Goal: Transaction & Acquisition: Purchase product/service

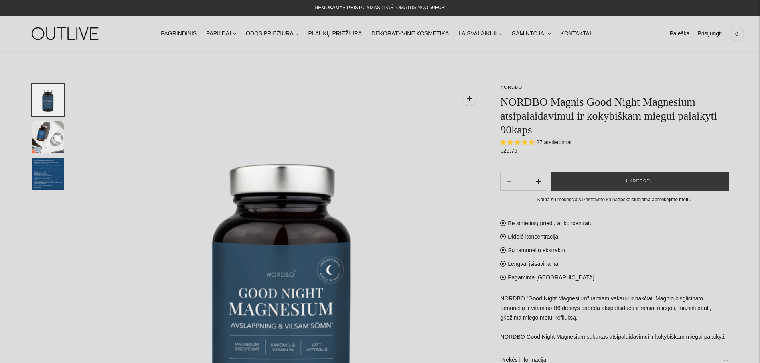
select select "**********"
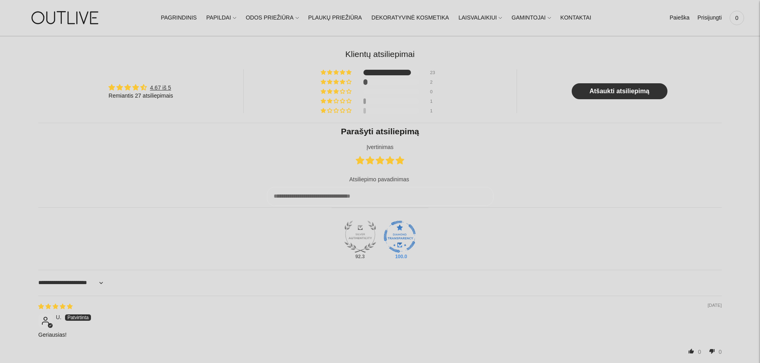
scroll to position [71, 0]
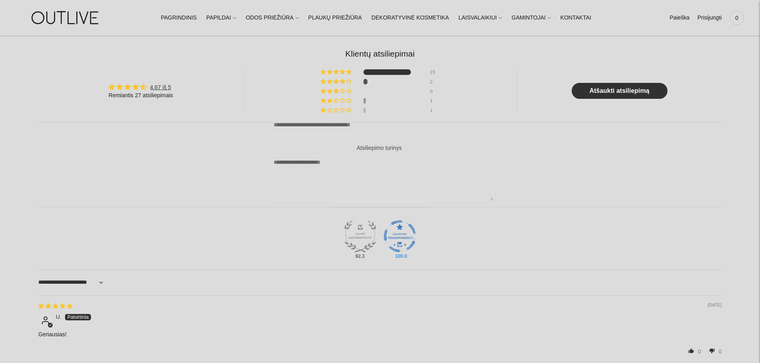
type input "**********"
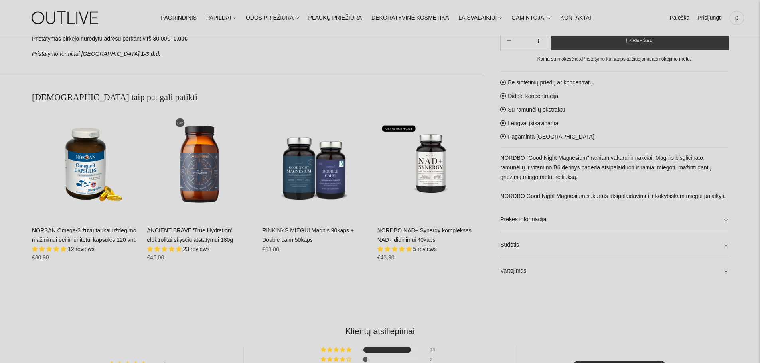
scroll to position [535, 0]
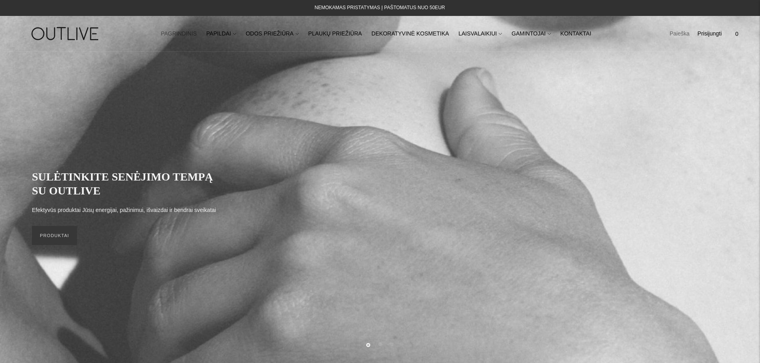
click at [676, 32] on link "Paieška" at bounding box center [679, 34] width 20 height 18
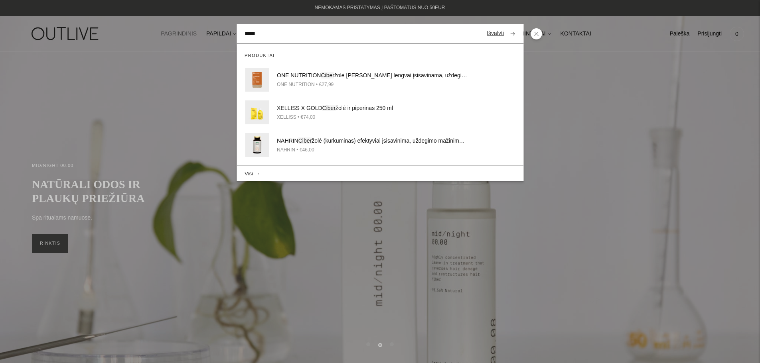
type input "*****"
click at [505, 26] on button "submit" at bounding box center [512, 34] width 14 height 16
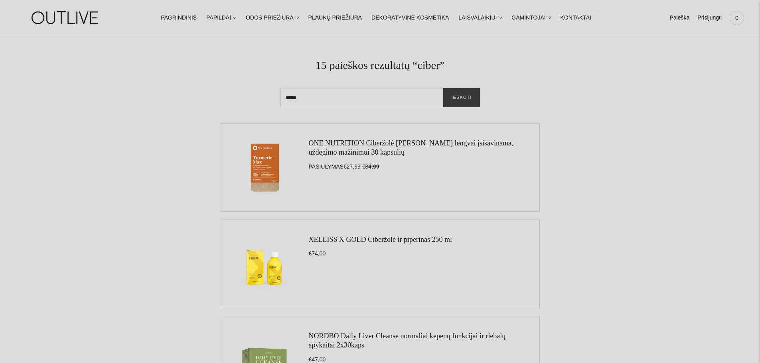
scroll to position [40, 0]
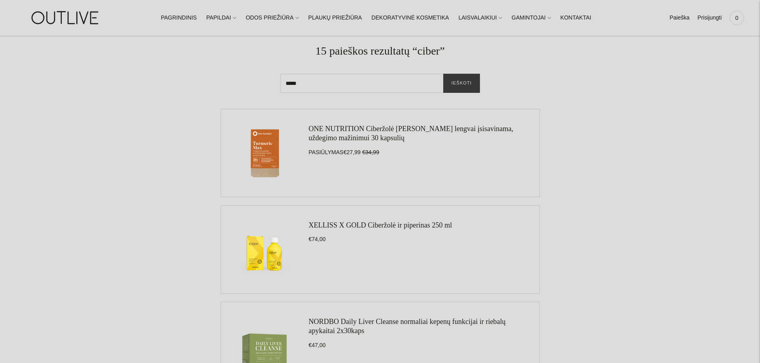
click at [333, 131] on link "ONE NUTRITION Ciberžolė [PERSON_NAME] lengvai įsisavinama, uždegimo mažinimui 3…" at bounding box center [411, 133] width 205 height 17
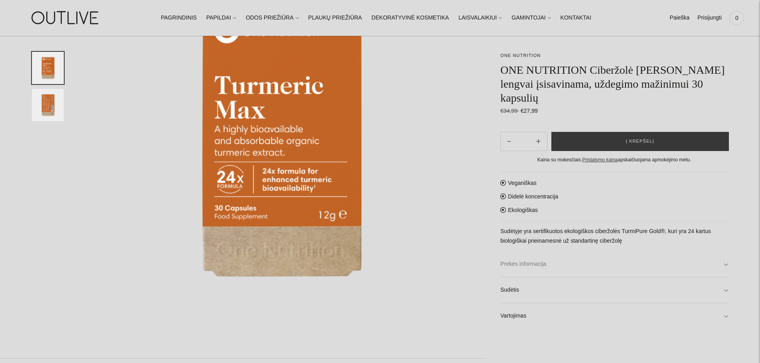
scroll to position [159, 0]
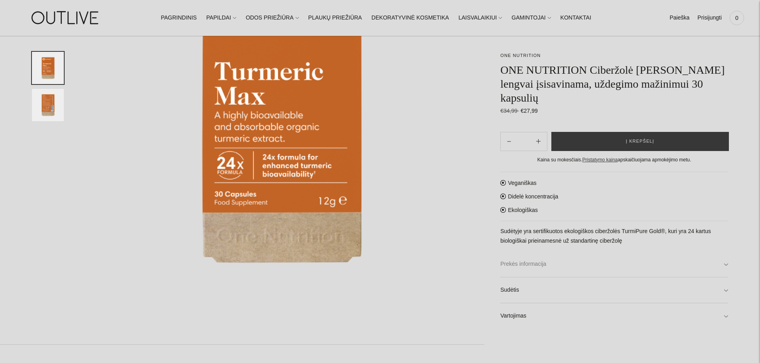
click at [524, 264] on link "Prekės informacija" at bounding box center [614, 265] width 228 height 26
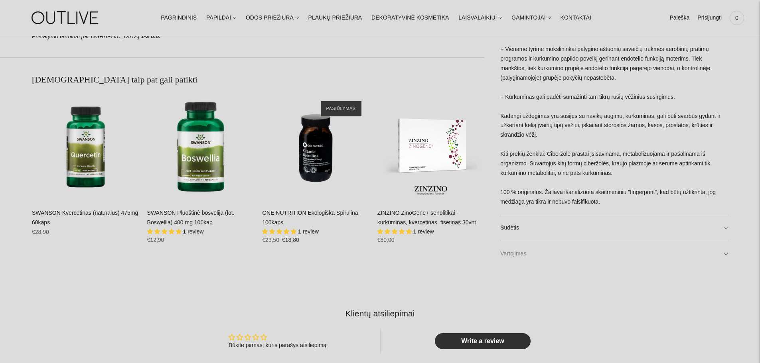
scroll to position [598, 0]
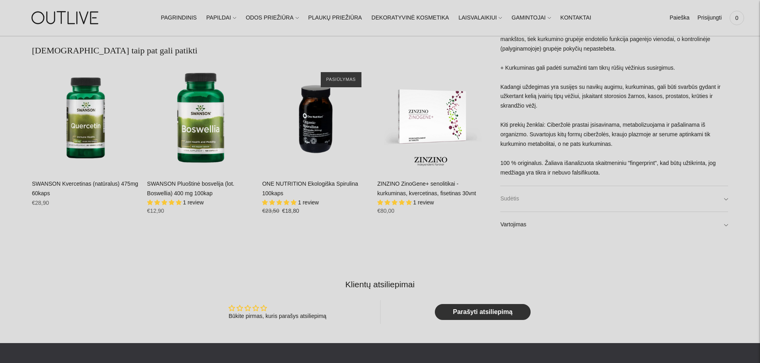
click at [516, 204] on link "Sudėtis" at bounding box center [614, 199] width 228 height 26
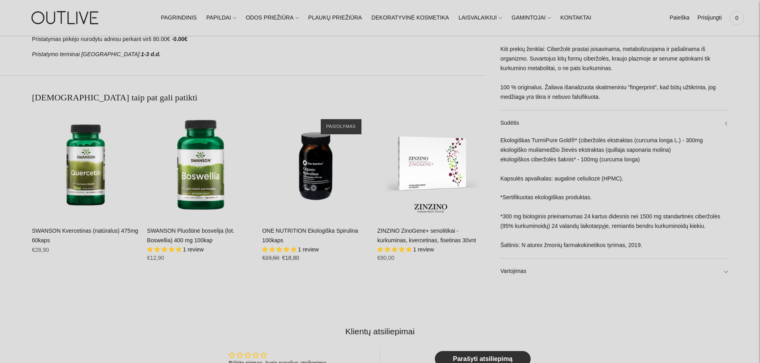
scroll to position [558, 0]
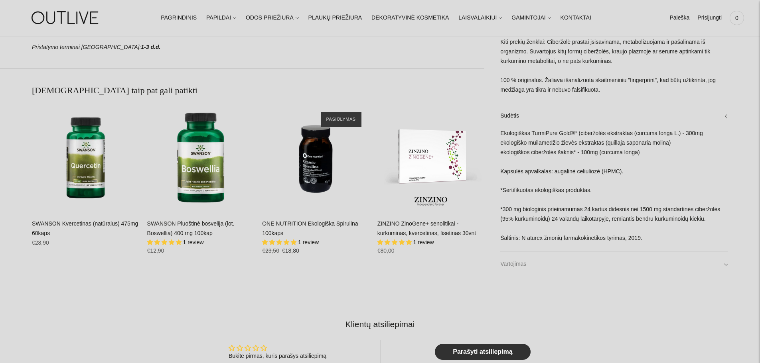
click at [531, 262] on link "Vartojimas" at bounding box center [614, 265] width 228 height 26
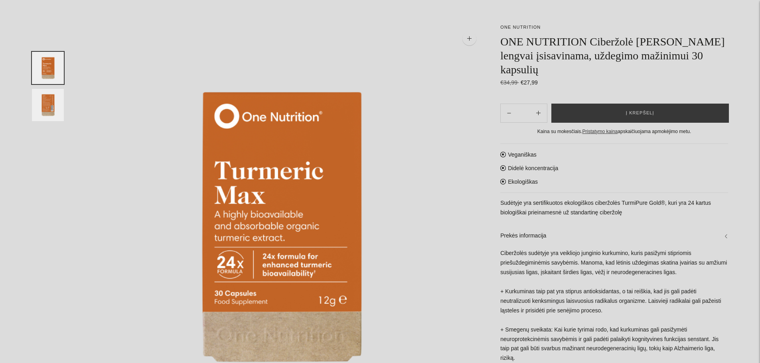
scroll to position [0, 0]
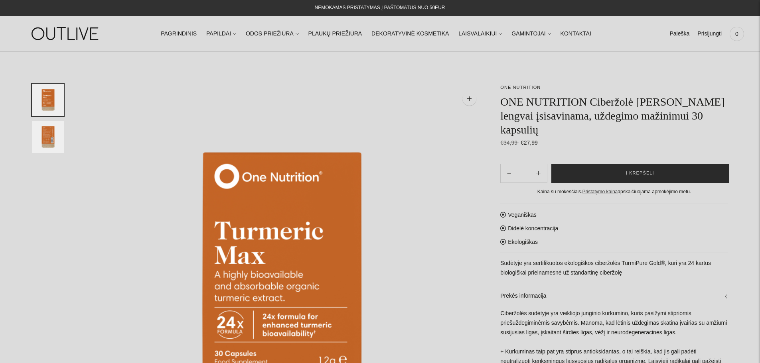
click at [659, 179] on button "Į krepšelį" at bounding box center [639, 173] width 177 height 19
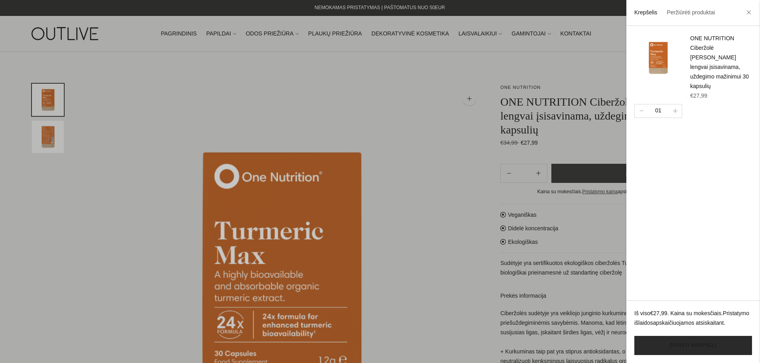
click at [696, 345] on link "Žiūrėti krepšelį" at bounding box center [693, 345] width 118 height 19
